Goal: Find specific page/section: Find specific page/section

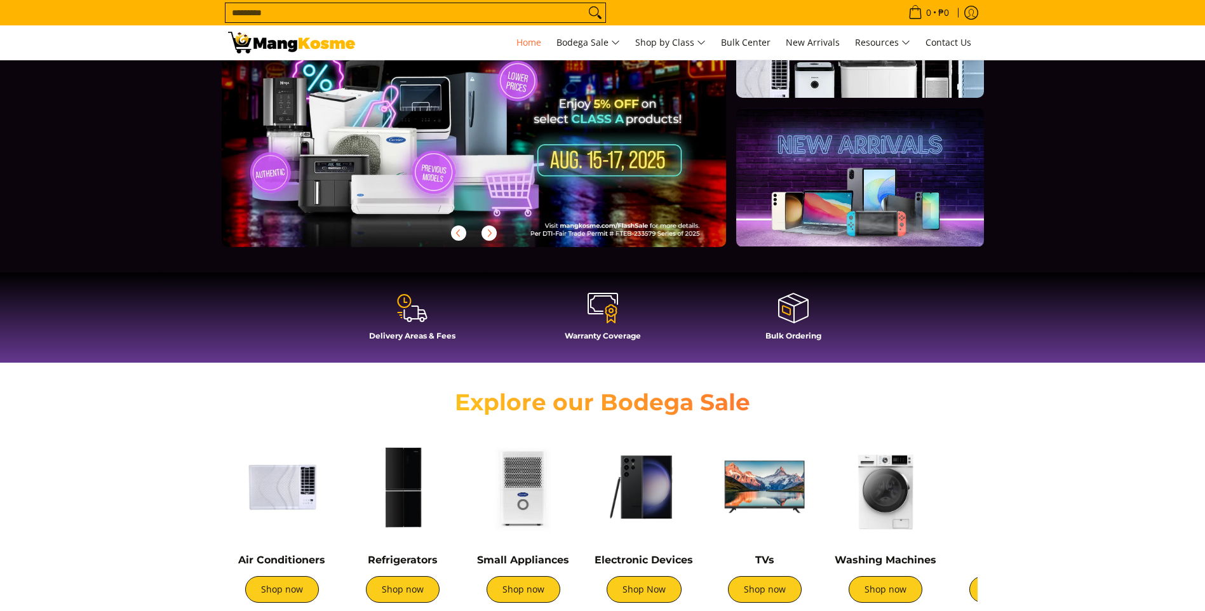
scroll to position [699, 0]
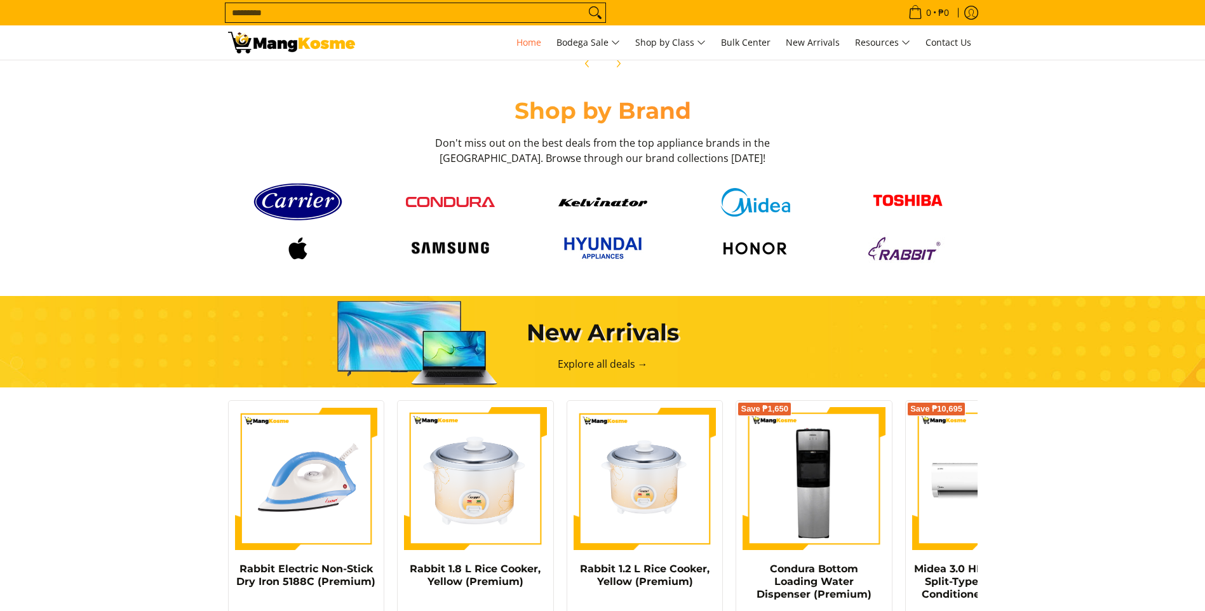
click at [456, 244] on img at bounding box center [450, 248] width 89 height 24
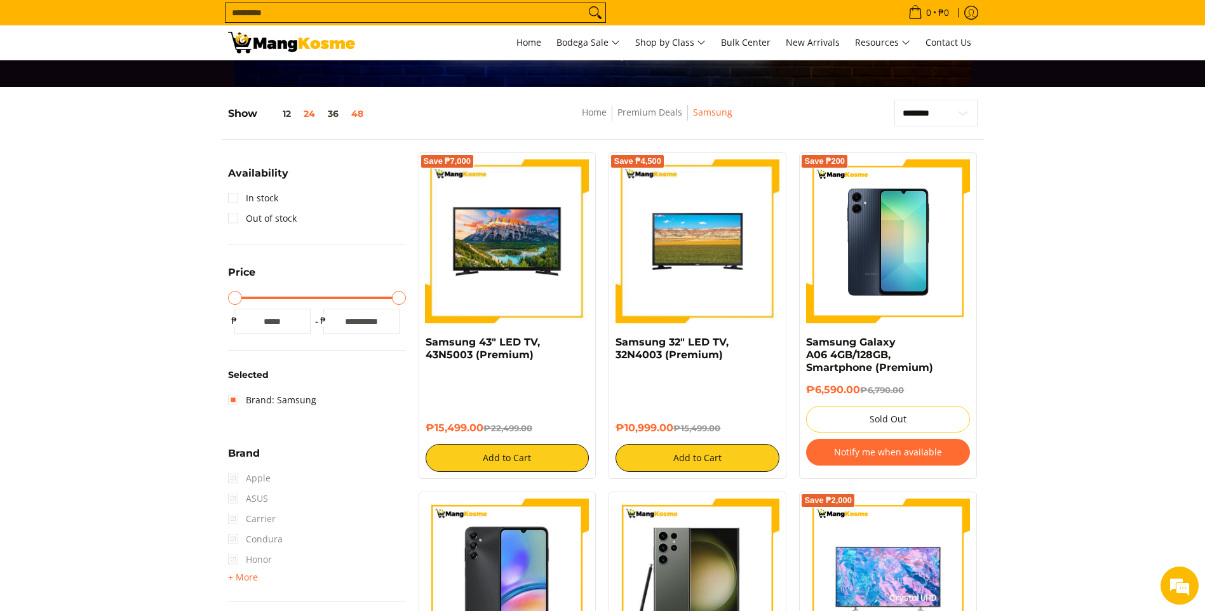
click at [355, 111] on button "48" at bounding box center [357, 114] width 25 height 10
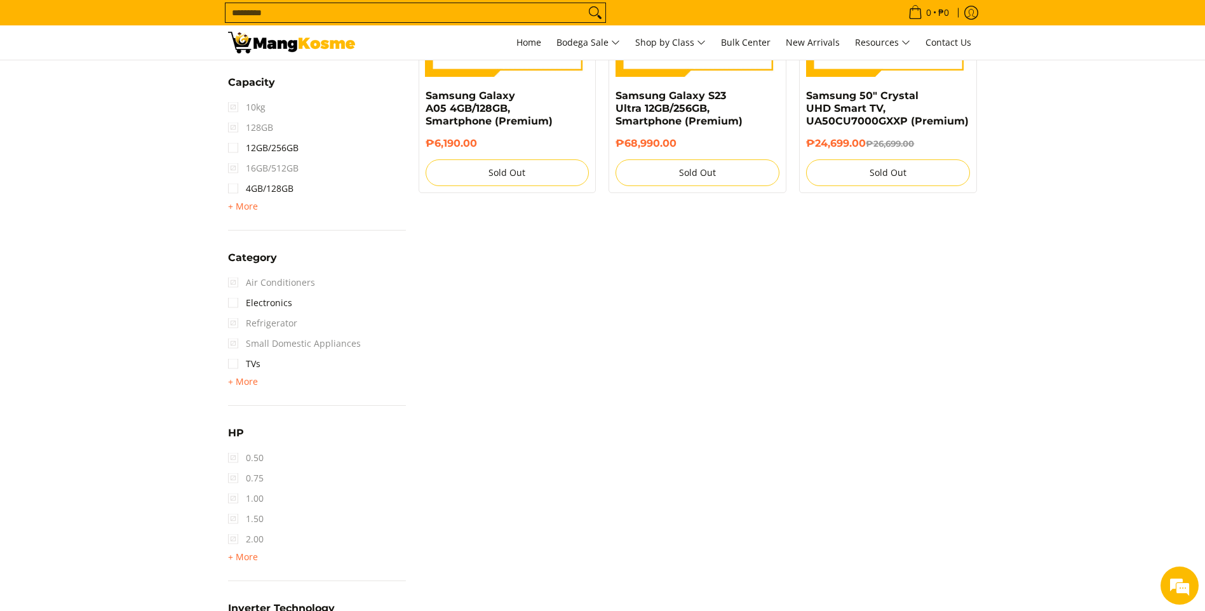
scroll to position [675, 0]
click at [246, 376] on span "+ More" at bounding box center [243, 381] width 30 height 10
click at [239, 362] on link "TVs" at bounding box center [244, 363] width 32 height 20
